Goal: Information Seeking & Learning: Learn about a topic

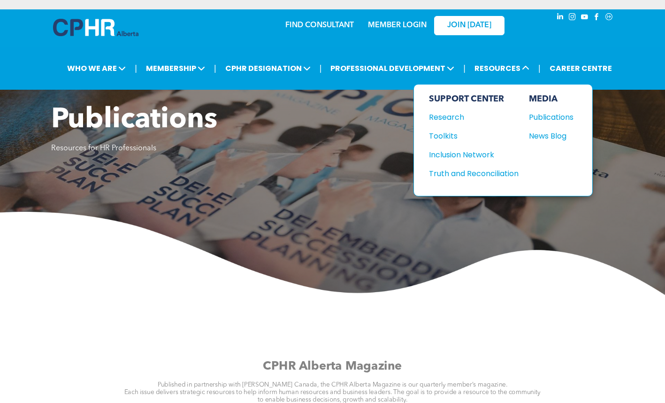
click at [550, 135] on div "News Blog" at bounding box center [549, 136] width 40 height 12
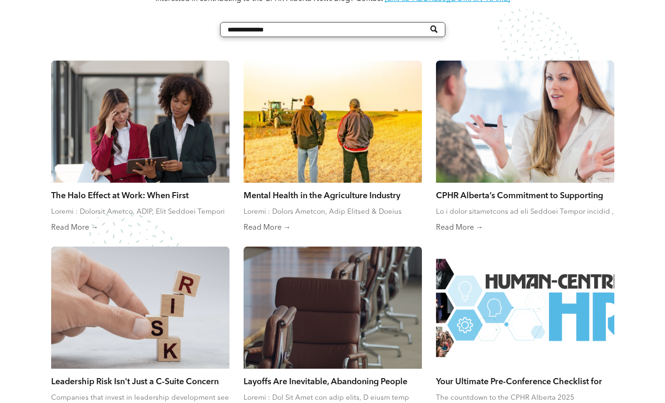
scroll to position [517, 0]
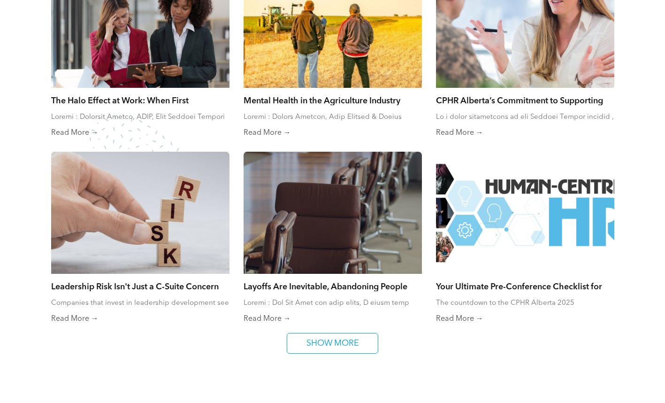
click at [474, 194] on div at bounding box center [525, 213] width 178 height 122
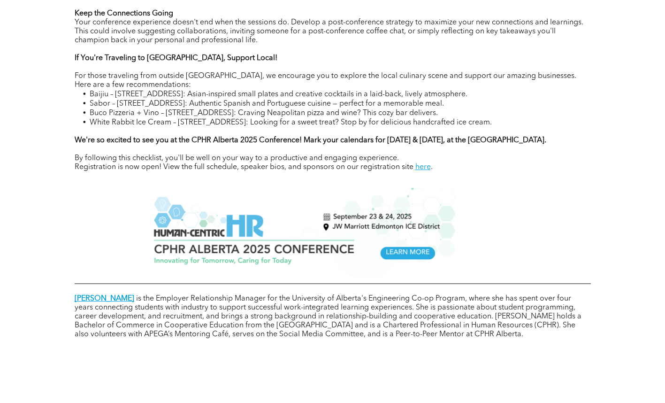
scroll to position [470, 0]
